Goal: Entertainment & Leisure: Consume media (video, audio)

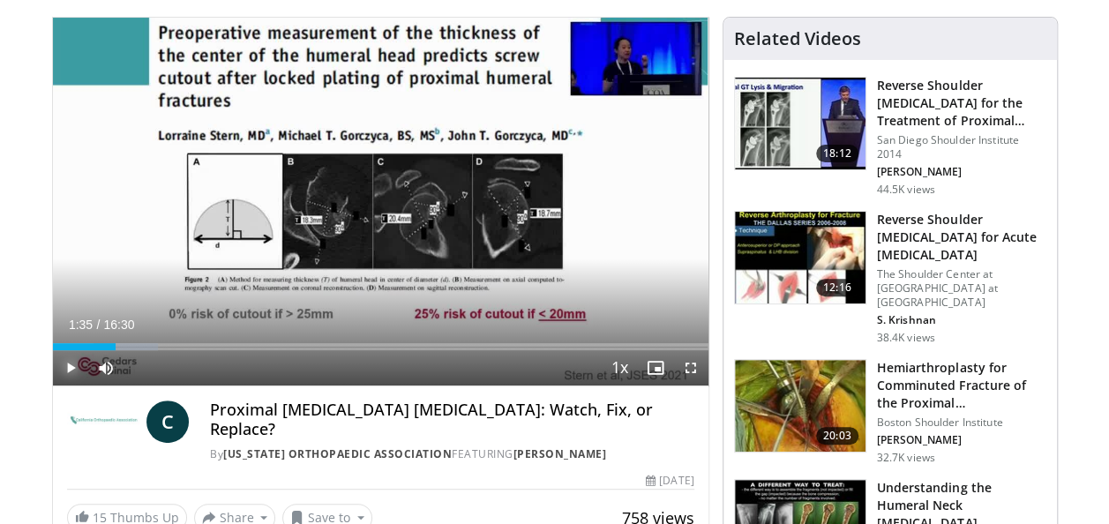
click at [68, 350] on span "Video Player" at bounding box center [70, 367] width 35 height 35
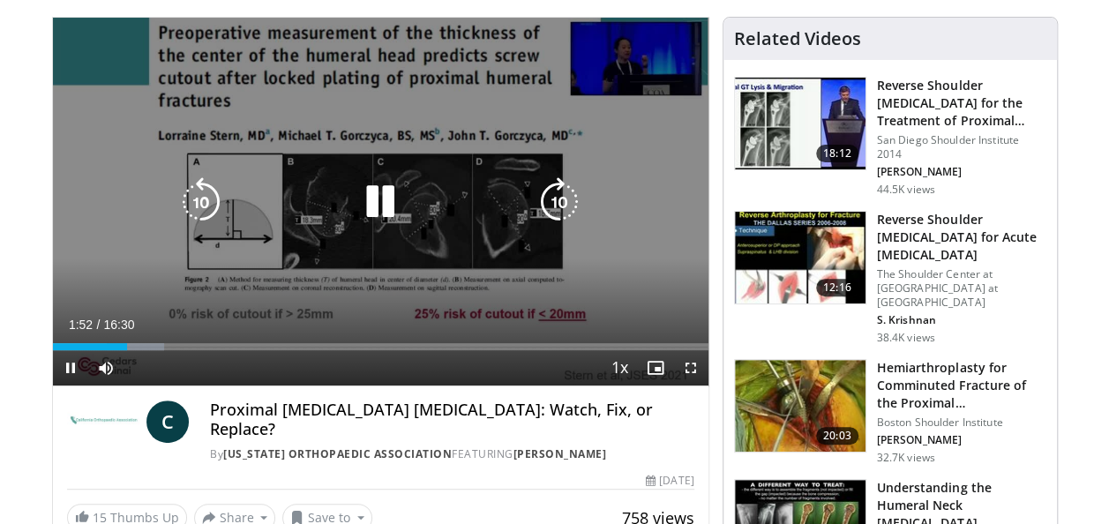
click at [377, 203] on icon "Video Player" at bounding box center [379, 201] width 49 height 49
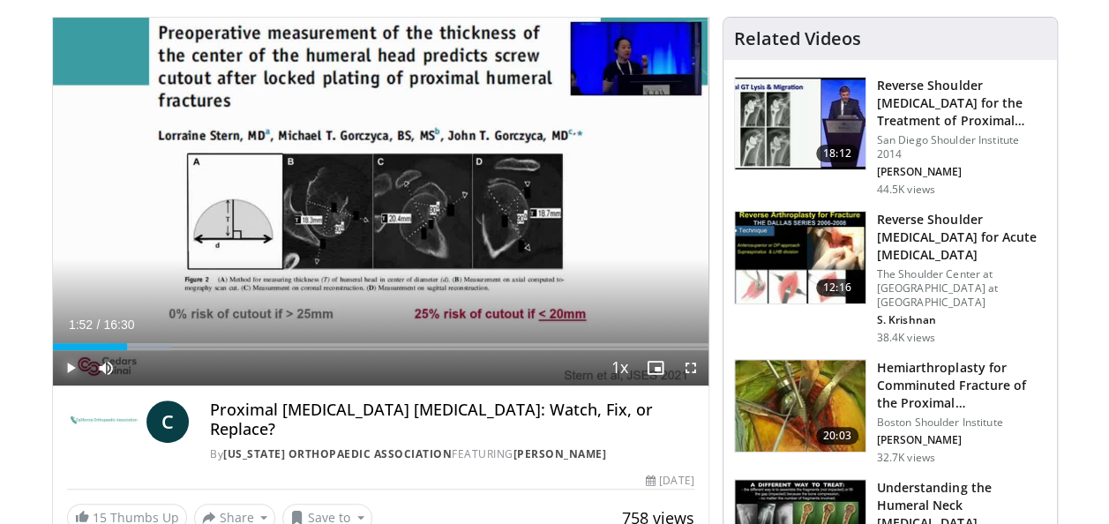
click at [71, 370] on span "Video Player" at bounding box center [70, 367] width 35 height 35
click at [66, 375] on span "Video Player" at bounding box center [70, 367] width 35 height 35
click at [690, 366] on span "Video Player" at bounding box center [690, 367] width 35 height 35
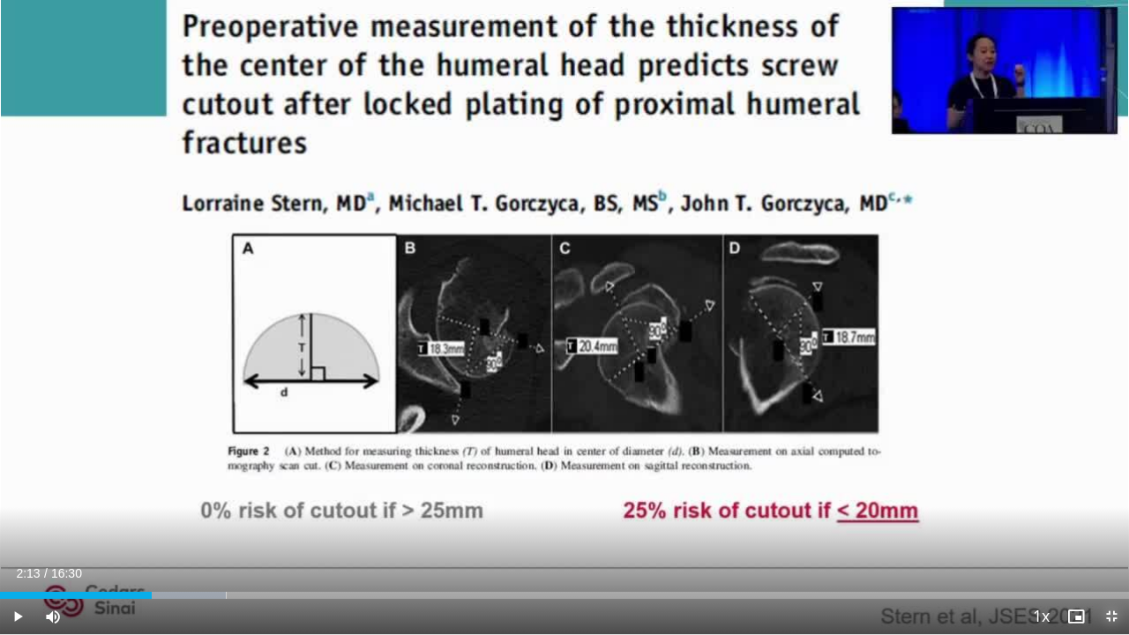
click at [1104, 523] on span "Video Player" at bounding box center [1111, 616] width 35 height 35
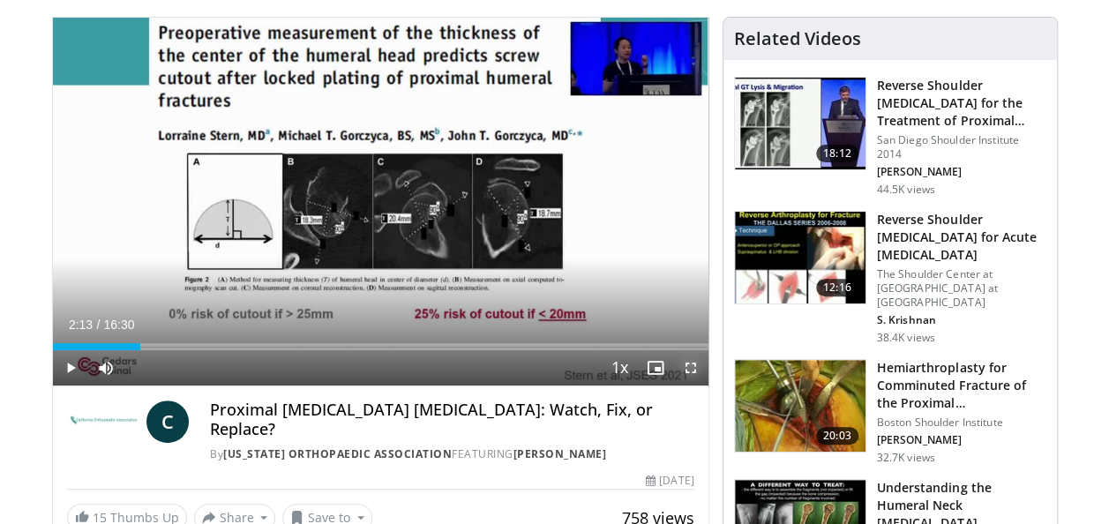
click at [694, 370] on span "Video Player" at bounding box center [690, 367] width 35 height 35
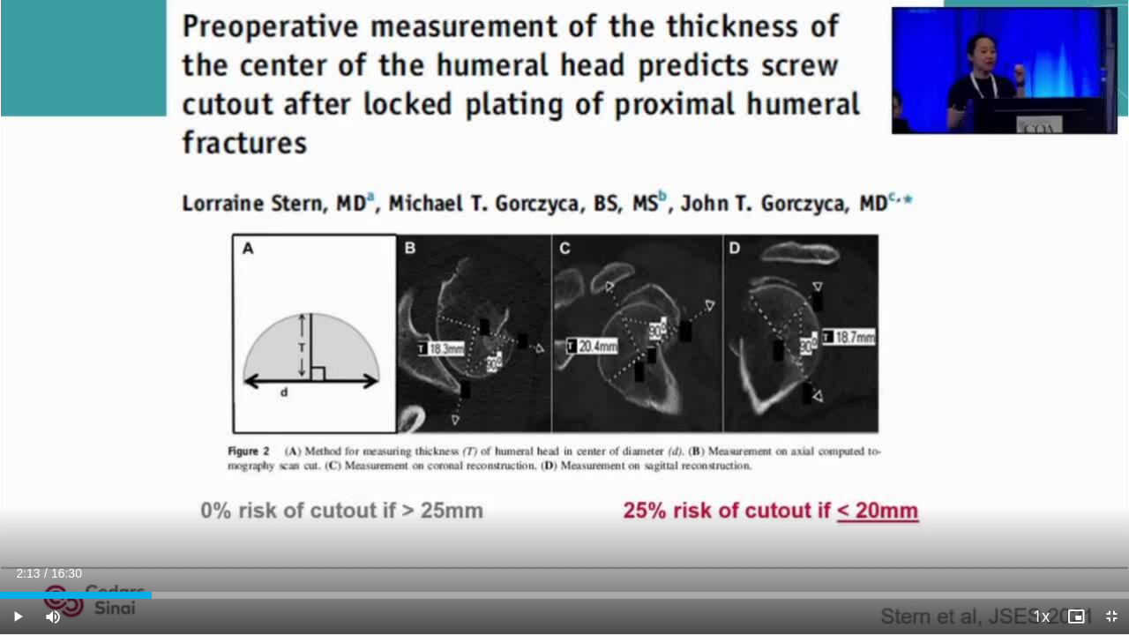
click at [723, 523] on video-js "**********" at bounding box center [564, 317] width 1129 height 635
click at [1108, 523] on span "Video Player" at bounding box center [1111, 616] width 35 height 35
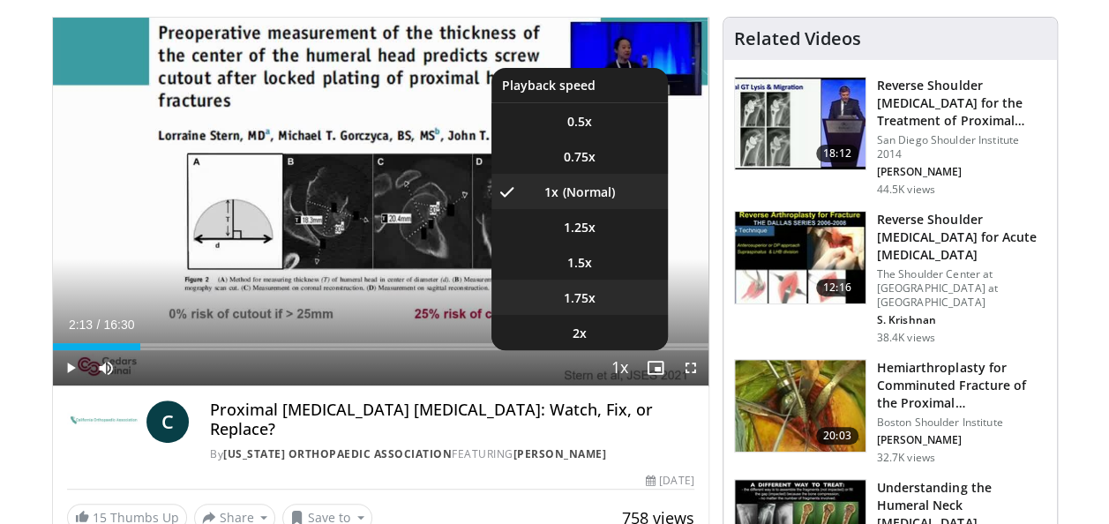
drag, startPoint x: 612, startPoint y: 362, endPoint x: 577, endPoint y: 301, distance: 71.1
click at [602, 350] on div "1x Playback Rate 0.5x 0.75x 1x , selected 1.25x 1.5x 1.75x 2x" at bounding box center [619, 367] width 35 height 35
click at [577, 301] on span "1.75x" at bounding box center [580, 298] width 32 height 18
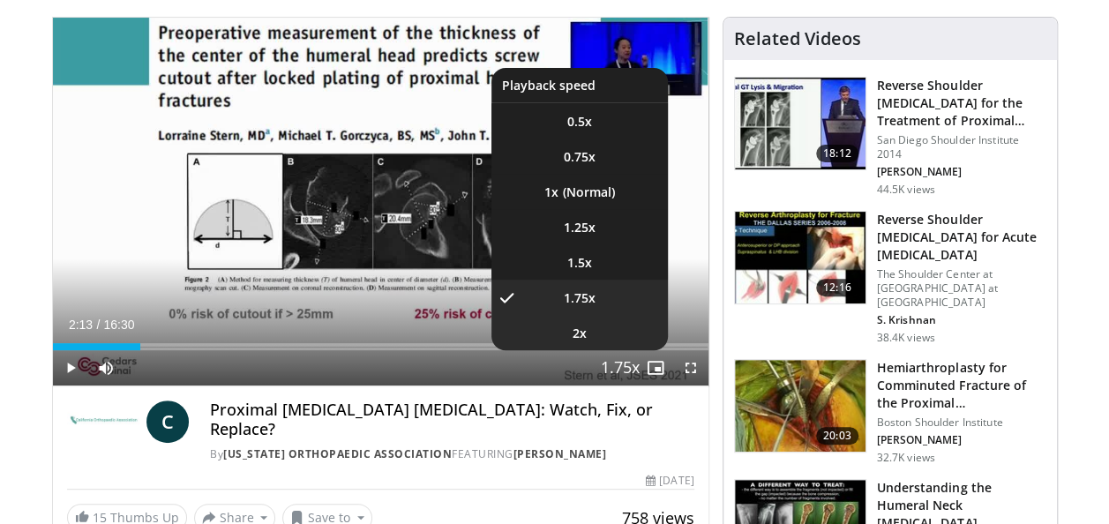
click at [587, 337] on li "2x" at bounding box center [579, 332] width 176 height 35
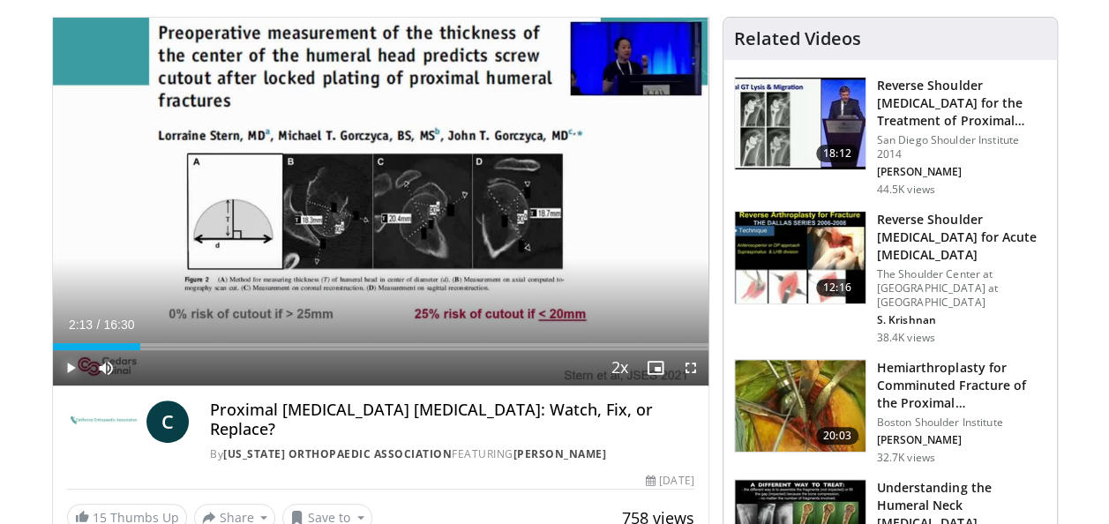
click at [71, 365] on span "Video Player" at bounding box center [70, 367] width 35 height 35
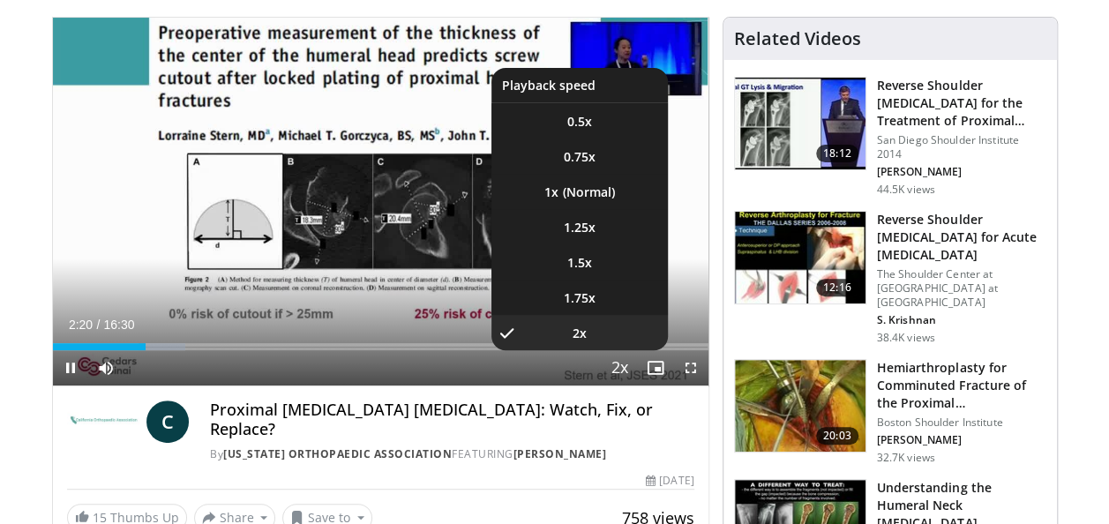
click at [617, 362] on span "Video Player" at bounding box center [620, 368] width 25 height 35
click at [567, 187] on li "1x" at bounding box center [579, 191] width 176 height 35
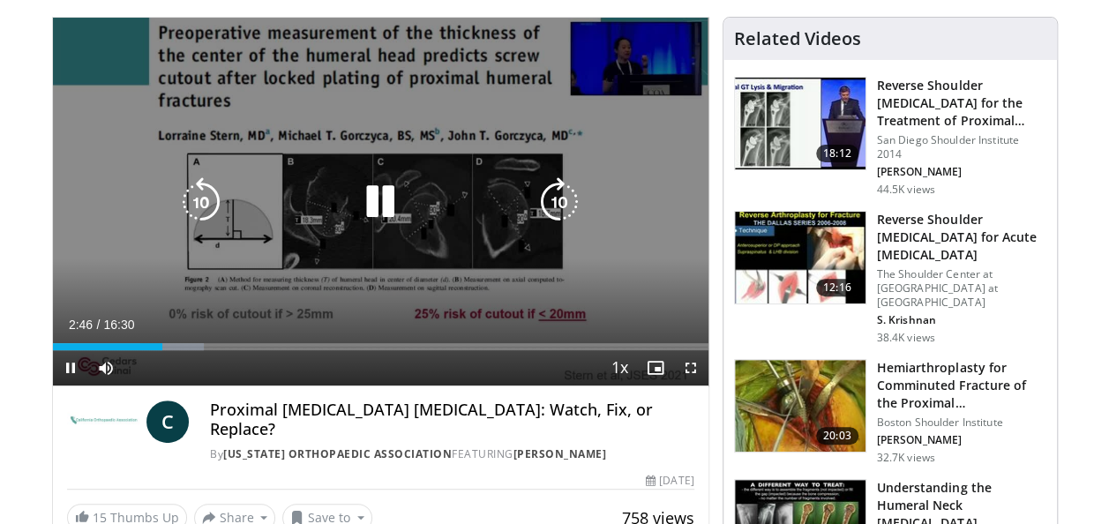
click at [381, 198] on icon "Video Player" at bounding box center [379, 201] width 49 height 49
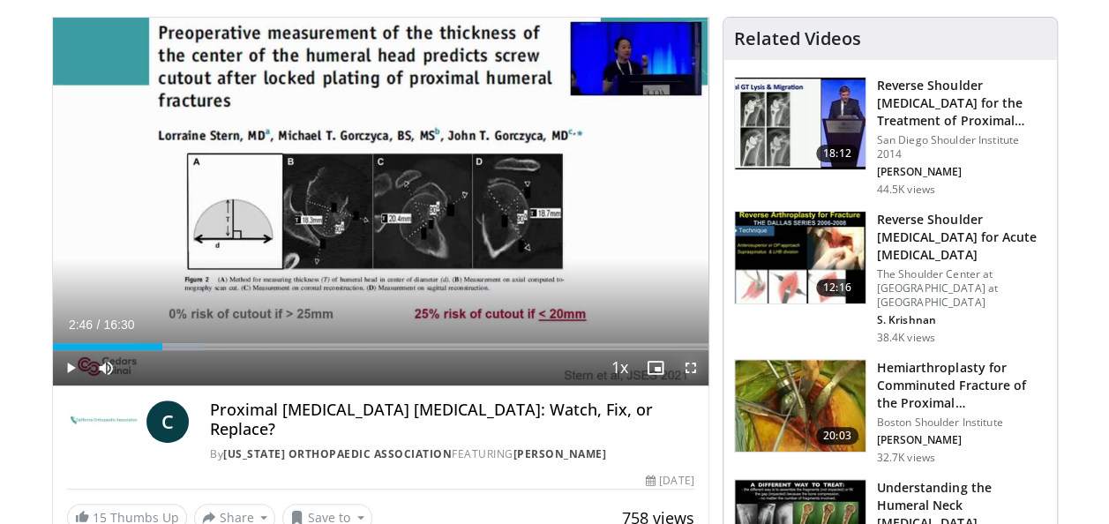
click at [691, 378] on span "Video Player" at bounding box center [690, 367] width 35 height 35
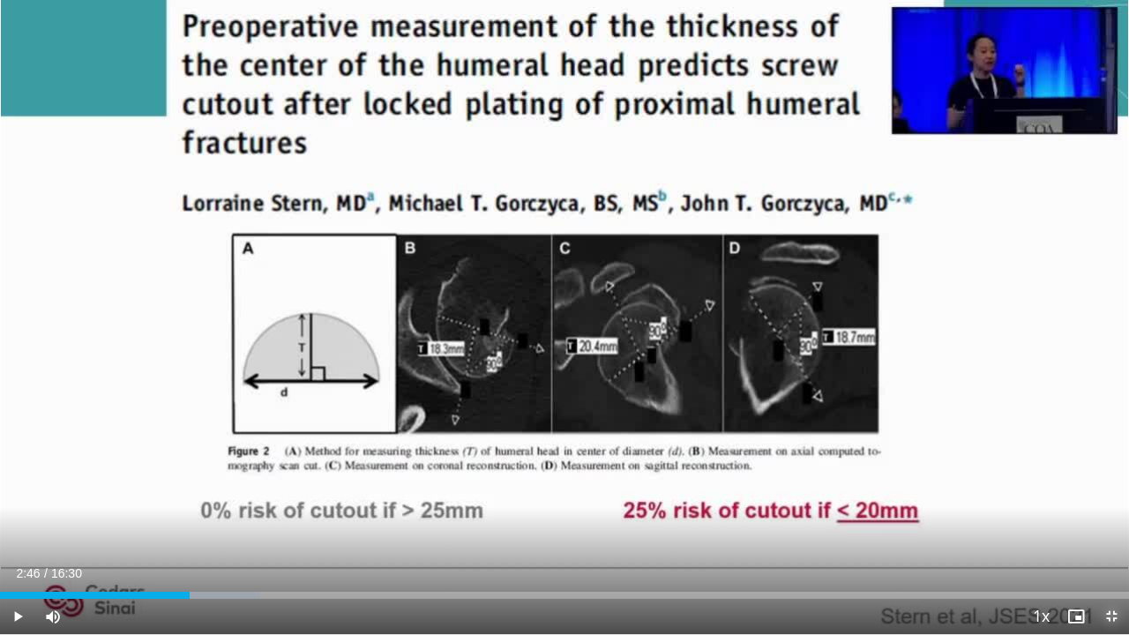
click at [1108, 523] on span "Video Player" at bounding box center [1111, 616] width 35 height 35
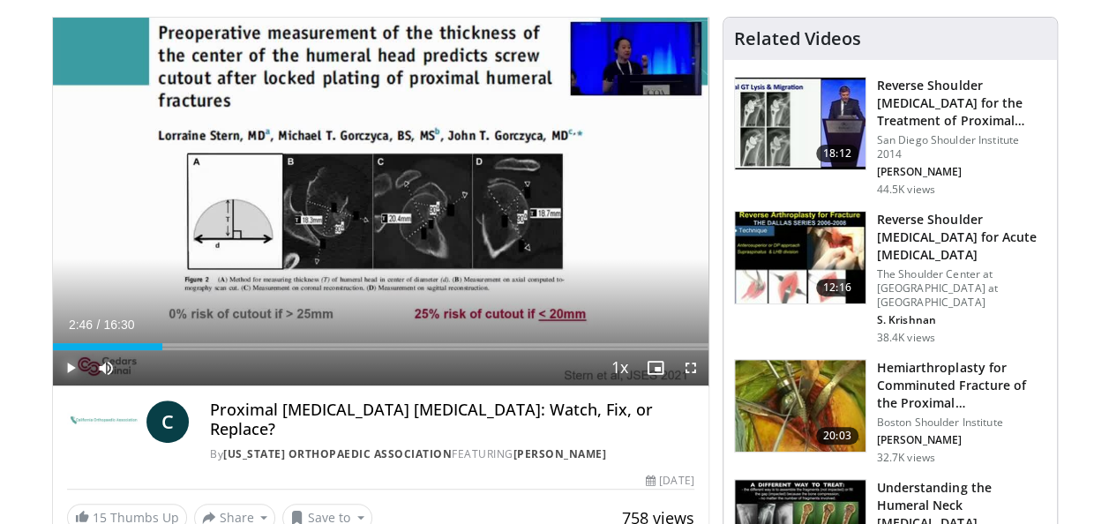
click at [69, 379] on span "Video Player" at bounding box center [70, 367] width 35 height 35
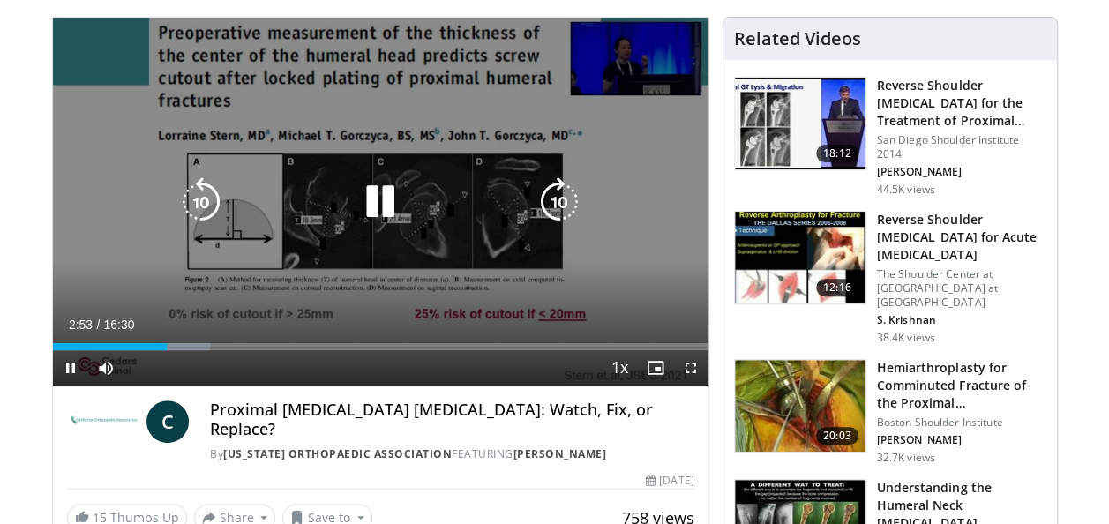
click at [211, 205] on icon "Video Player" at bounding box center [200, 201] width 49 height 49
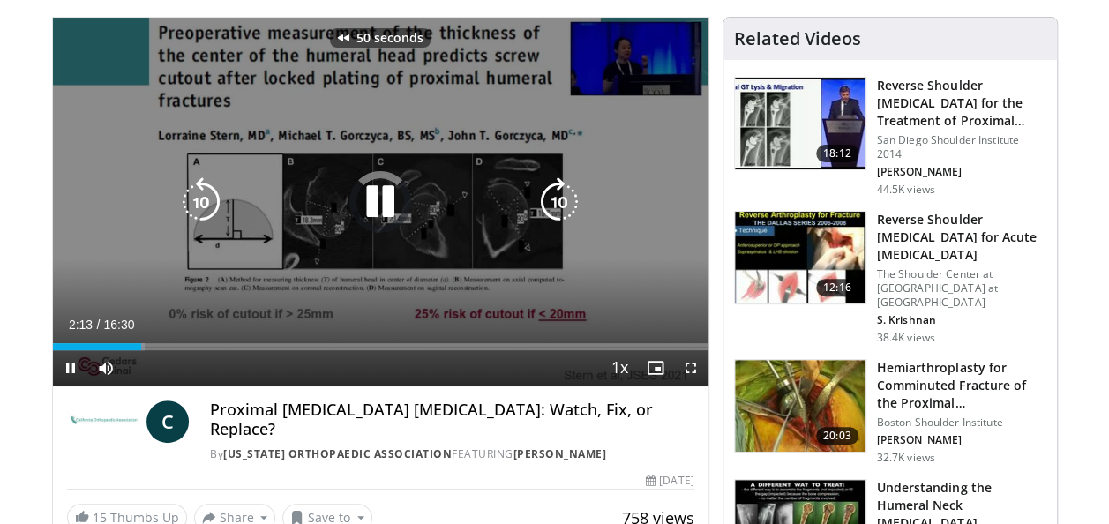
click at [211, 205] on icon "Video Player" at bounding box center [200, 201] width 49 height 49
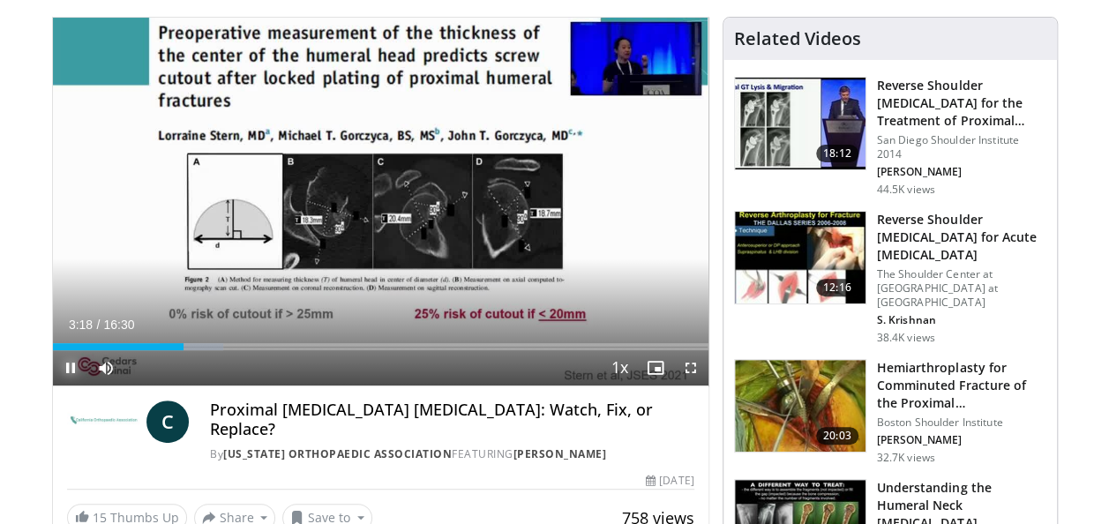
click at [70, 374] on span "Video Player" at bounding box center [70, 367] width 35 height 35
click at [688, 363] on span "Video Player" at bounding box center [690, 367] width 35 height 35
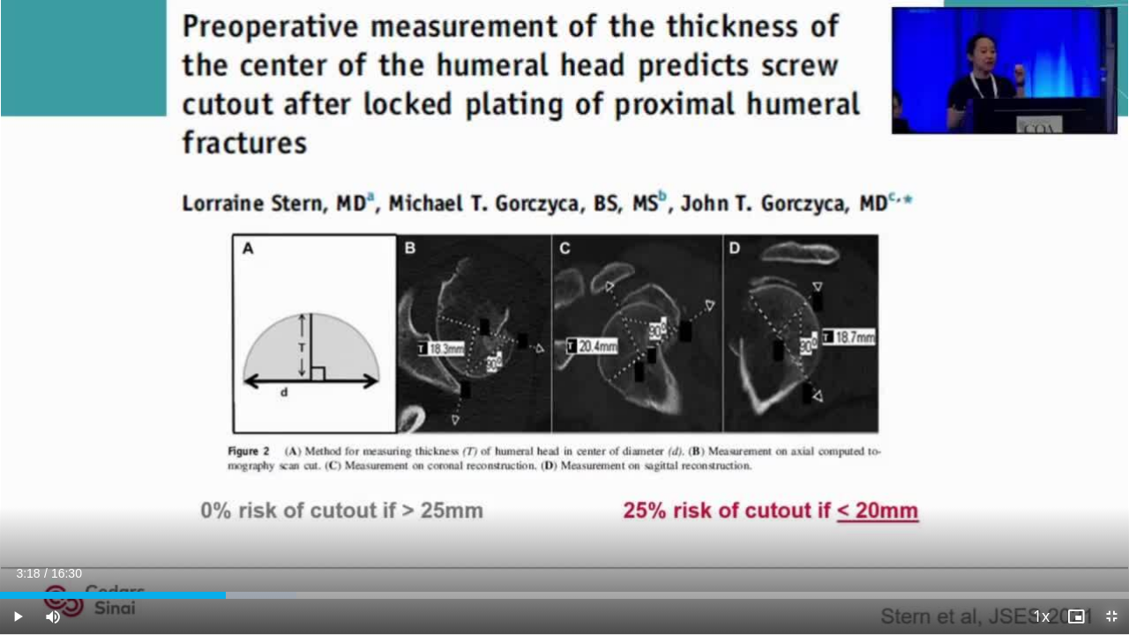
click at [1106, 523] on span "Video Player" at bounding box center [1111, 616] width 35 height 35
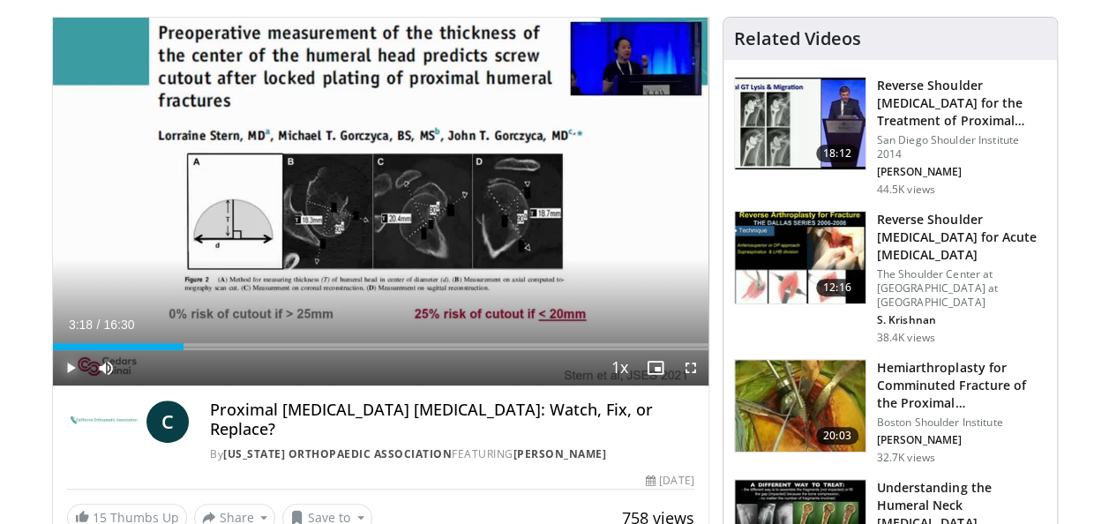
click at [63, 377] on span "Video Player" at bounding box center [70, 367] width 35 height 35
click at [64, 372] on span "Video Player" at bounding box center [70, 367] width 35 height 35
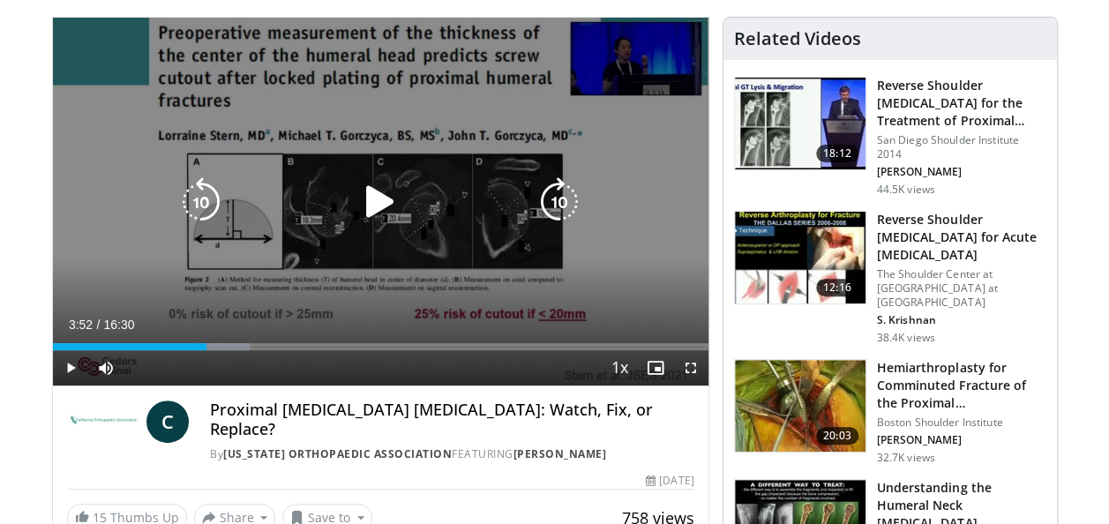
click at [559, 201] on icon "Video Player" at bounding box center [558, 201] width 49 height 49
click at [201, 196] on icon "Video Player" at bounding box center [200, 201] width 49 height 49
click at [566, 191] on icon "Video Player" at bounding box center [558, 201] width 49 height 49
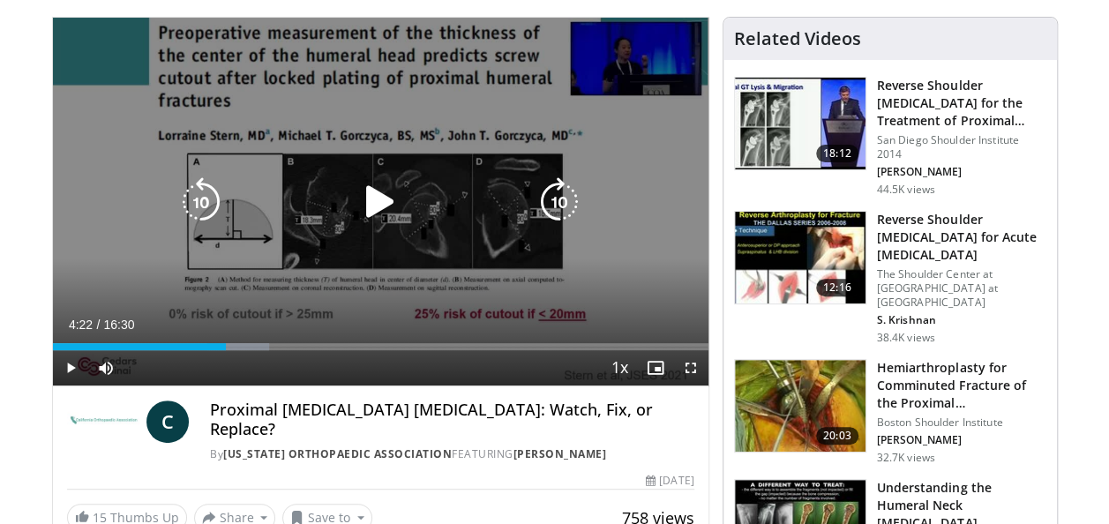
click at [379, 191] on icon "Video Player" at bounding box center [379, 201] width 49 height 49
click at [213, 201] on icon "Video Player" at bounding box center [200, 201] width 49 height 49
click at [374, 196] on icon "Video Player" at bounding box center [379, 201] width 49 height 49
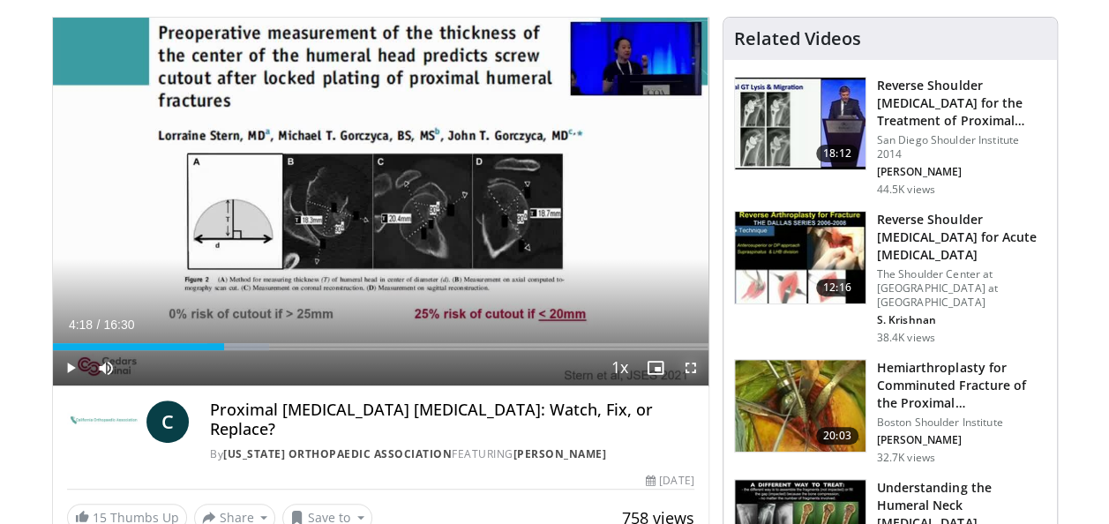
click at [693, 373] on span "Video Player" at bounding box center [690, 367] width 35 height 35
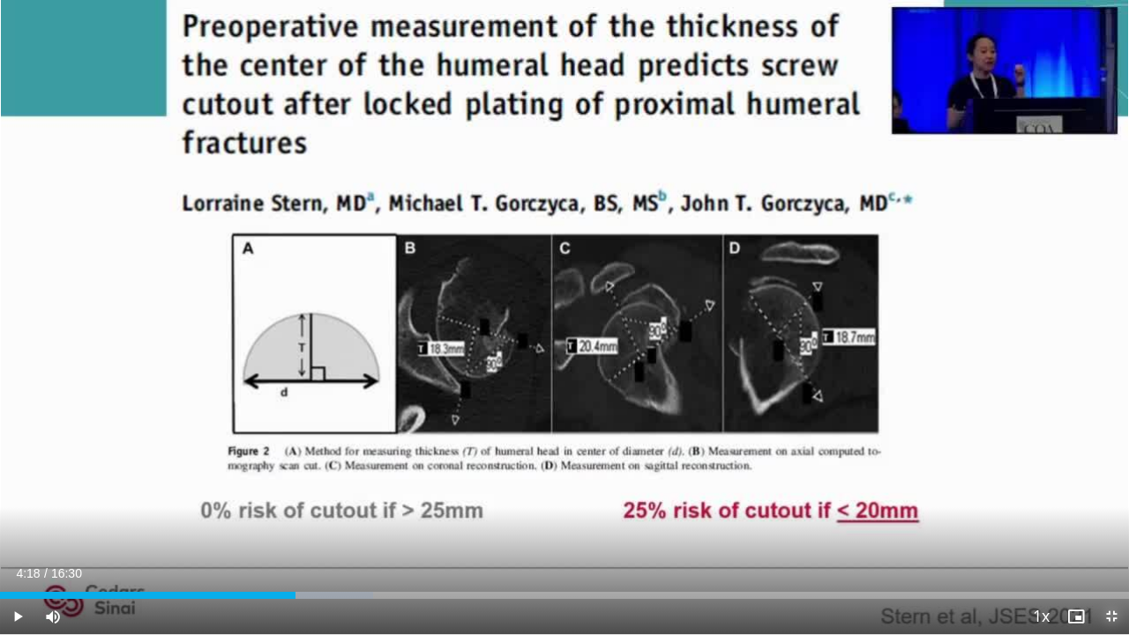
click at [1108, 523] on span "Video Player" at bounding box center [1111, 616] width 35 height 35
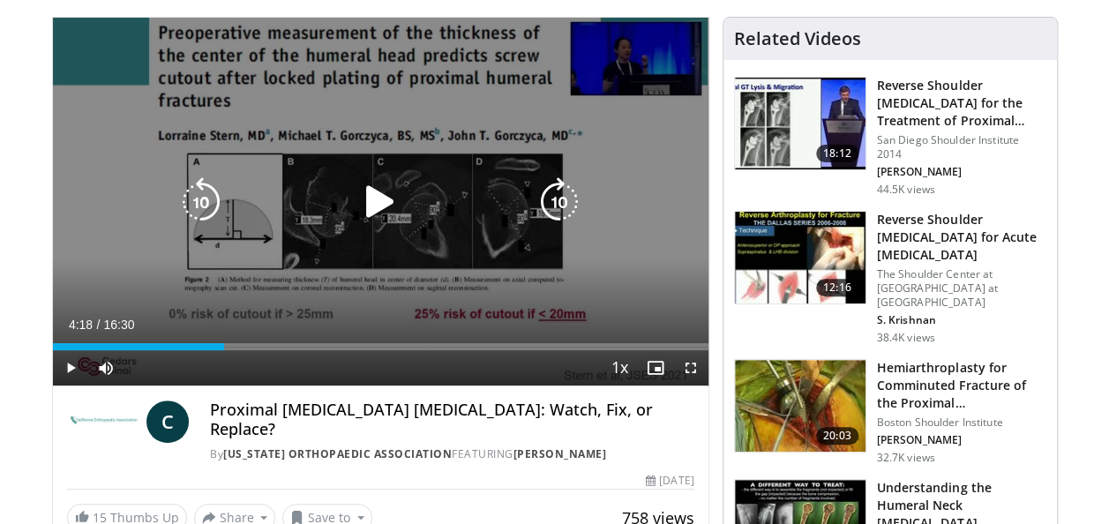
click at [365, 209] on icon "Video Player" at bounding box center [379, 201] width 49 height 49
click at [381, 206] on icon "Video Player" at bounding box center [379, 201] width 49 height 49
click at [393, 203] on icon "Video Player" at bounding box center [379, 201] width 49 height 49
click at [386, 203] on icon "Video Player" at bounding box center [379, 201] width 49 height 49
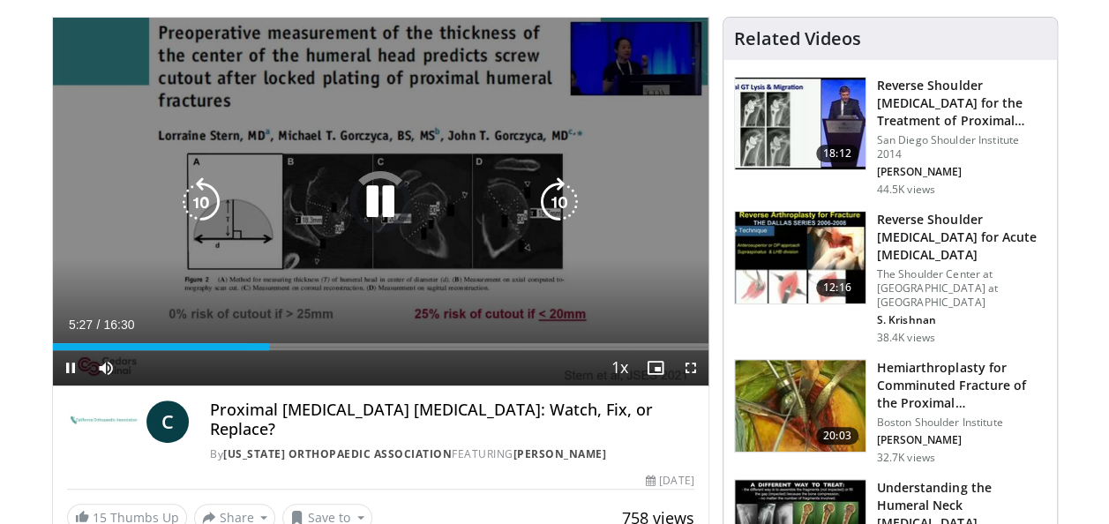
click at [381, 192] on icon "Video Player" at bounding box center [379, 201] width 49 height 49
click at [383, 196] on icon "Video Player" at bounding box center [379, 201] width 49 height 49
